Goal: Task Accomplishment & Management: Manage account settings

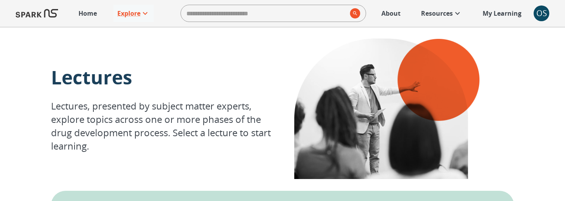
click at [540, 13] on div "OS" at bounding box center [541, 13] width 16 height 16
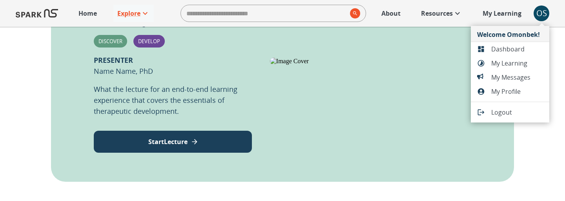
click at [514, 53] on span "Dashboard" at bounding box center [517, 48] width 52 height 9
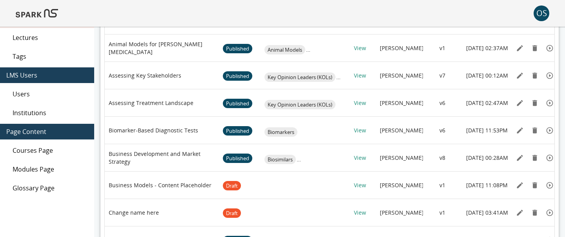
scroll to position [103, 0]
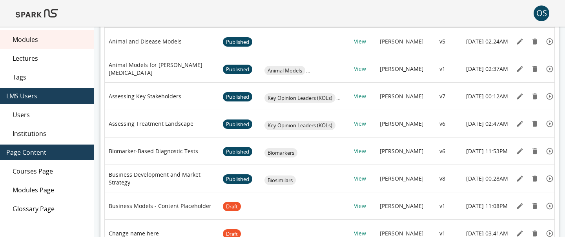
click at [47, 64] on div "Lectures" at bounding box center [47, 58] width 94 height 19
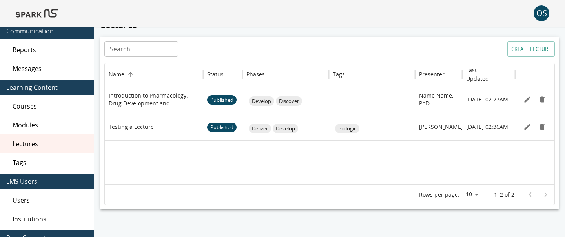
scroll to position [21, 0]
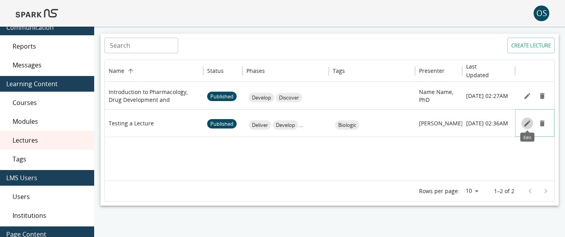
click at [525, 126] on icon "Edit" at bounding box center [527, 123] width 6 height 6
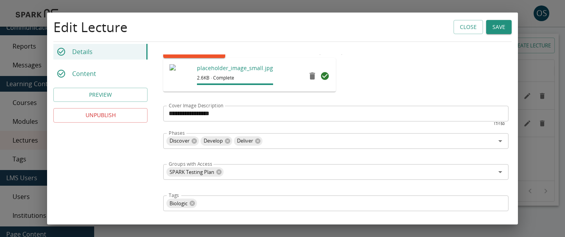
scroll to position [125, 0]
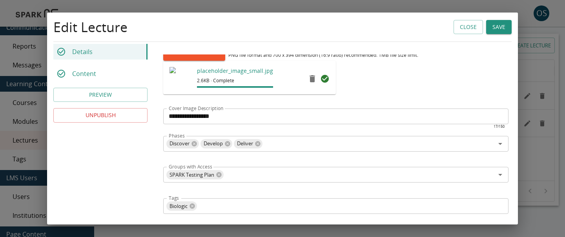
click at [465, 29] on button "Close" at bounding box center [467, 27] width 29 height 15
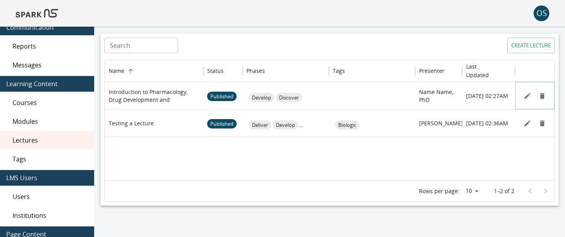
click at [526, 100] on button "Edit" at bounding box center [527, 96] width 12 height 12
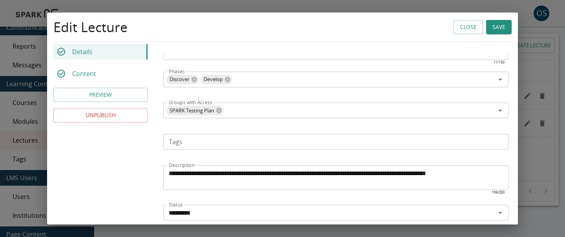
scroll to position [178, 0]
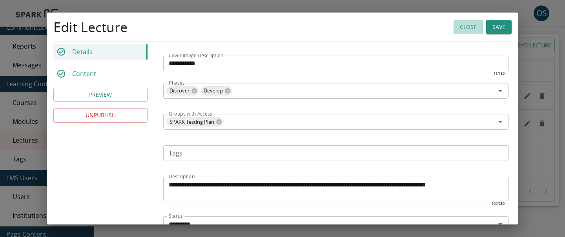
click at [456, 27] on button "Close" at bounding box center [467, 27] width 29 height 15
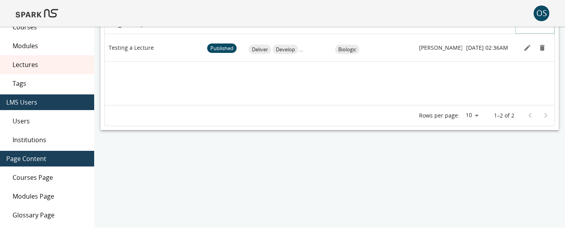
scroll to position [0, 0]
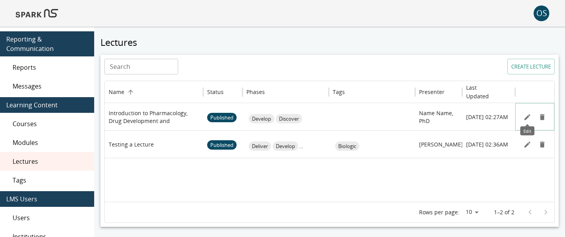
click at [528, 115] on icon "Edit" at bounding box center [527, 117] width 8 height 8
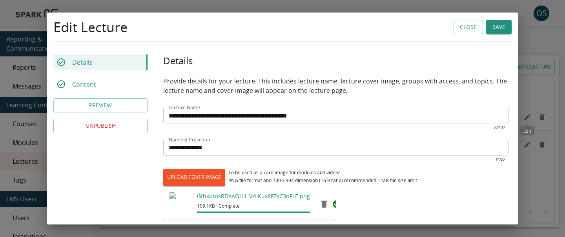
scroll to position [237, 0]
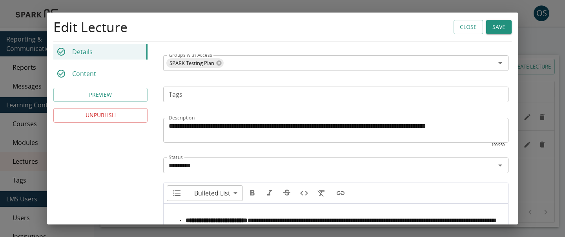
click at [137, 92] on button "PREVIEW" at bounding box center [100, 95] width 94 height 15
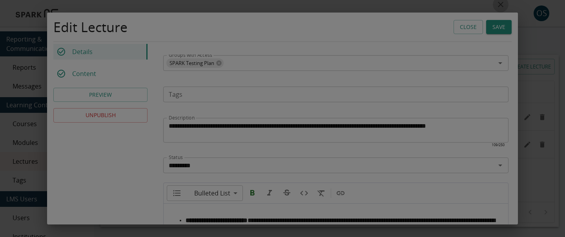
click at [499, 6] on icon "close" at bounding box center [500, 4] width 5 height 5
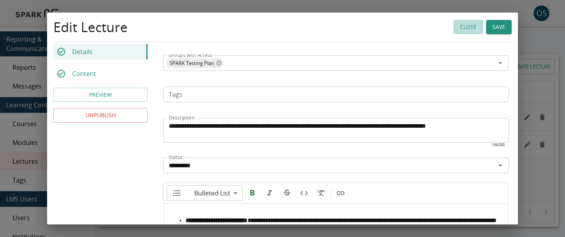
click at [475, 27] on button "Close" at bounding box center [467, 27] width 29 height 15
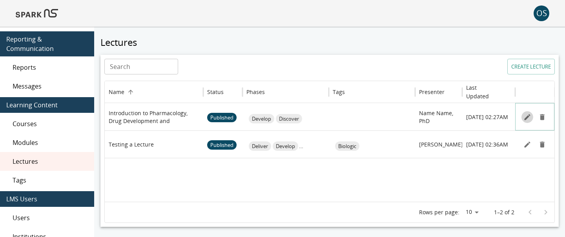
click at [522, 118] on button "Edit" at bounding box center [527, 117] width 12 height 12
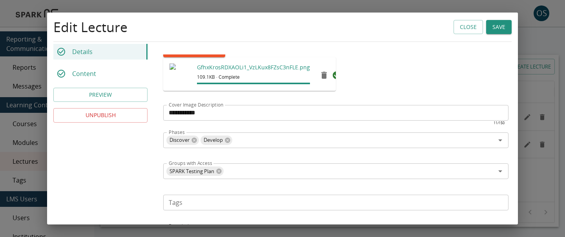
scroll to position [89, 0]
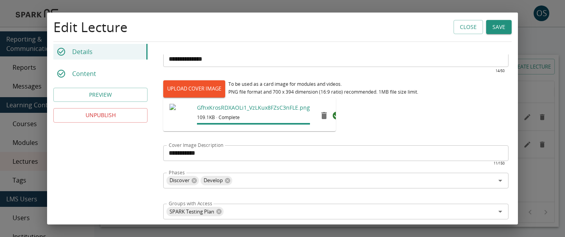
click at [466, 31] on button "Close" at bounding box center [467, 27] width 29 height 15
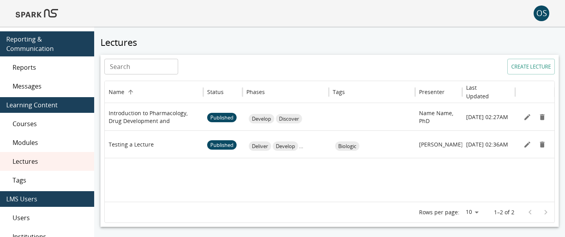
click at [49, 11] on img at bounding box center [37, 13] width 42 height 19
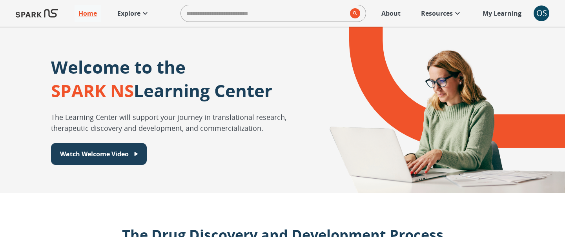
click at [131, 16] on p "Explore" at bounding box center [128, 13] width 23 height 9
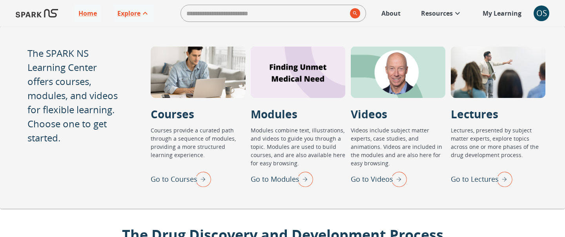
click at [465, 178] on p "Go to Lectures" at bounding box center [475, 179] width 48 height 11
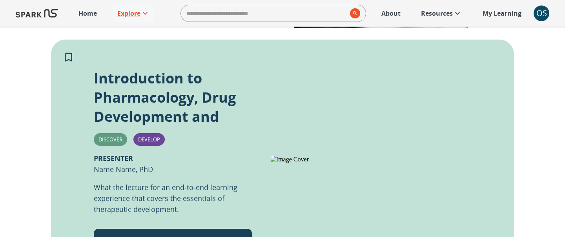
scroll to position [152, 0]
